Goal: Transaction & Acquisition: Purchase product/service

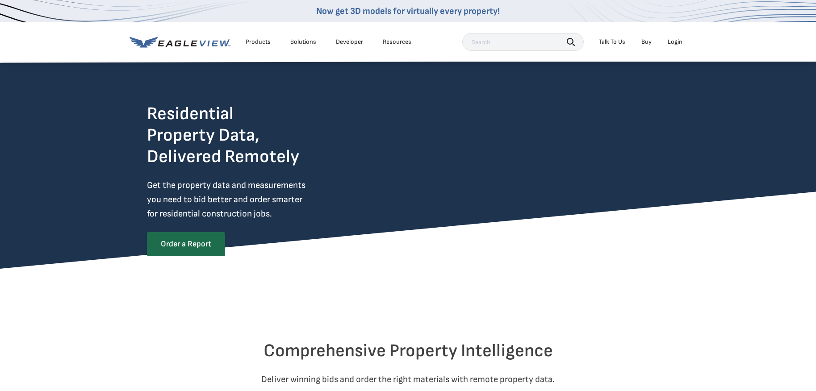
click at [674, 41] on div "Login" at bounding box center [674, 42] width 15 height 8
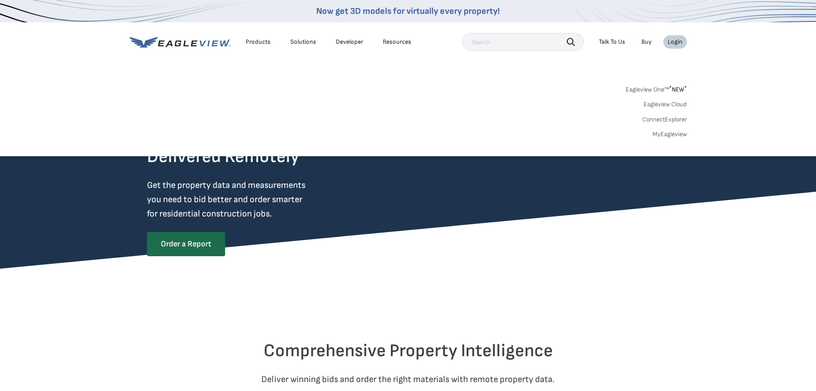
click at [668, 133] on link "MyEagleview" at bounding box center [669, 134] width 34 height 8
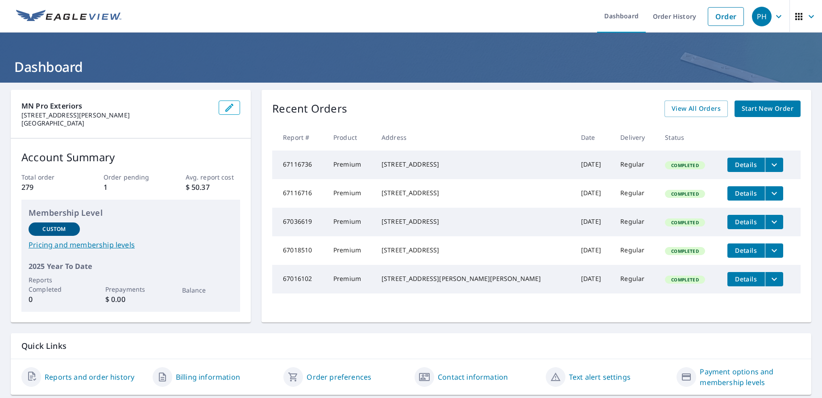
click at [752, 115] on link "Start New Order" at bounding box center [768, 108] width 66 height 17
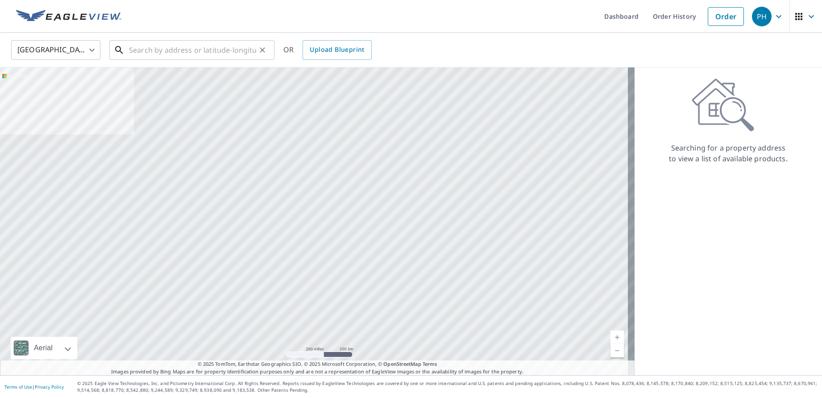
click at [164, 43] on input "text" at bounding box center [192, 49] width 127 height 25
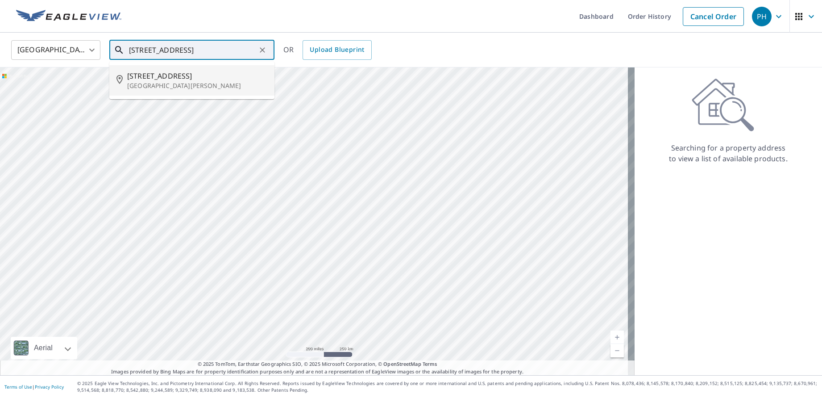
click at [163, 73] on span "[STREET_ADDRESS]" at bounding box center [197, 76] width 140 height 11
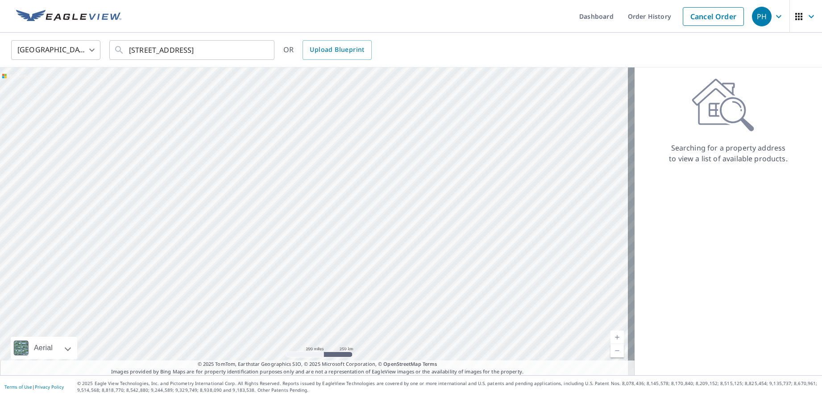
type input "[STREET_ADDRESS][PERSON_NAME]"
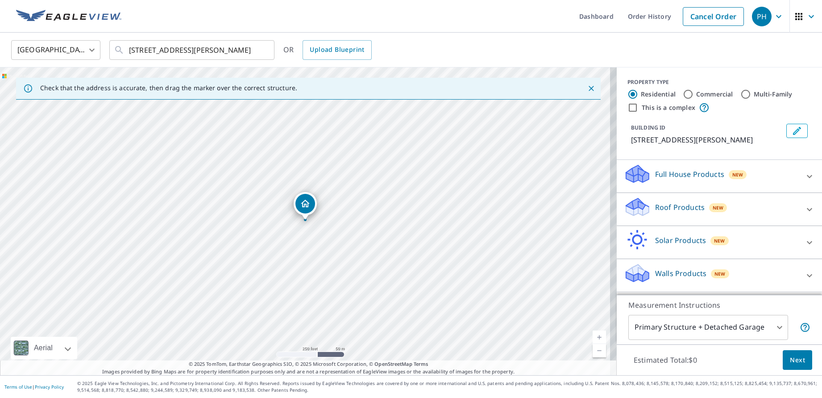
click at [666, 222] on div "Roof Products New" at bounding box center [711, 208] width 175 height 25
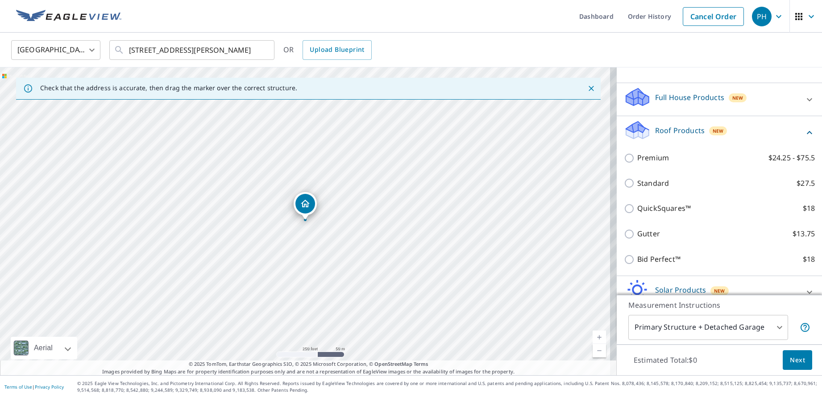
scroll to position [106, 0]
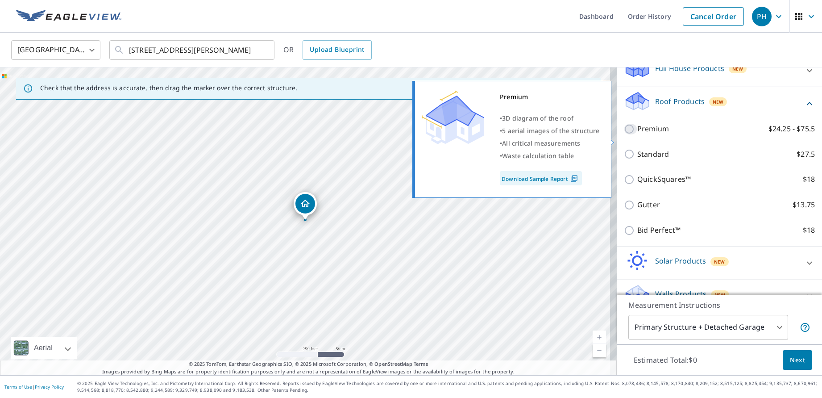
click at [624, 134] on input "Premium $24.25 - $75.5" at bounding box center [630, 129] width 13 height 11
checkbox input "true"
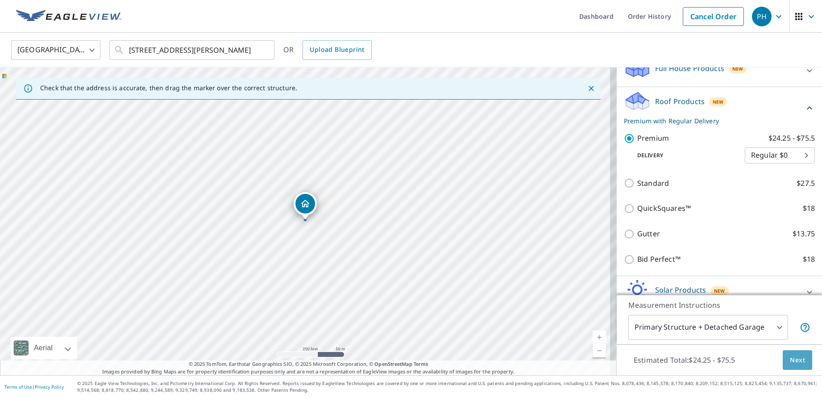
click at [790, 363] on span "Next" at bounding box center [797, 359] width 15 height 11
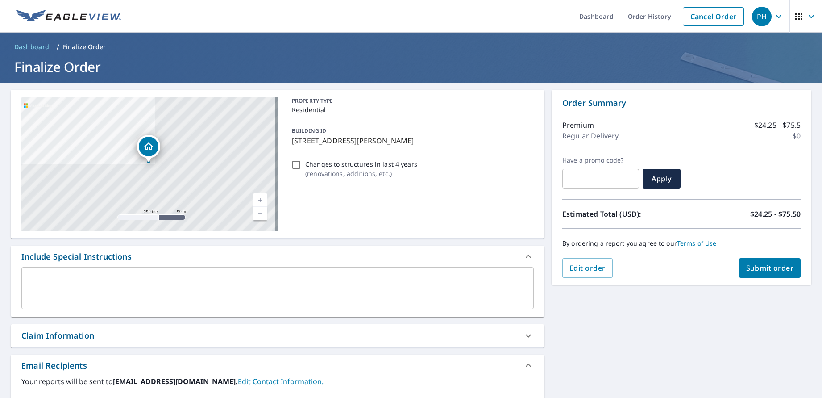
click at [766, 262] on button "Submit order" at bounding box center [770, 268] width 62 height 20
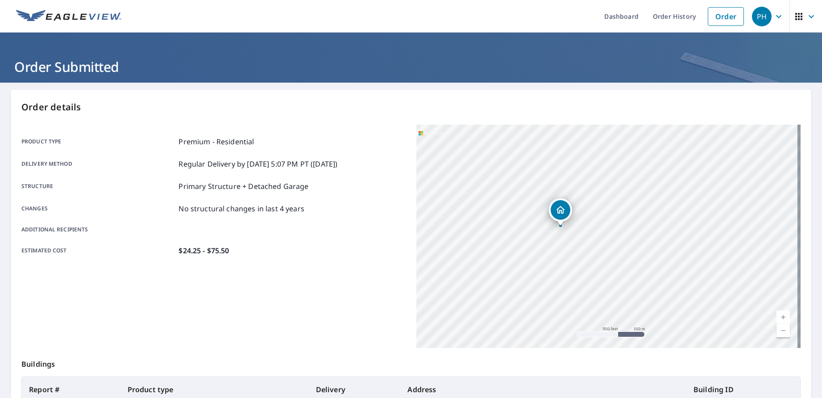
scroll to position [128, 0]
